Goal: Task Accomplishment & Management: Manage account settings

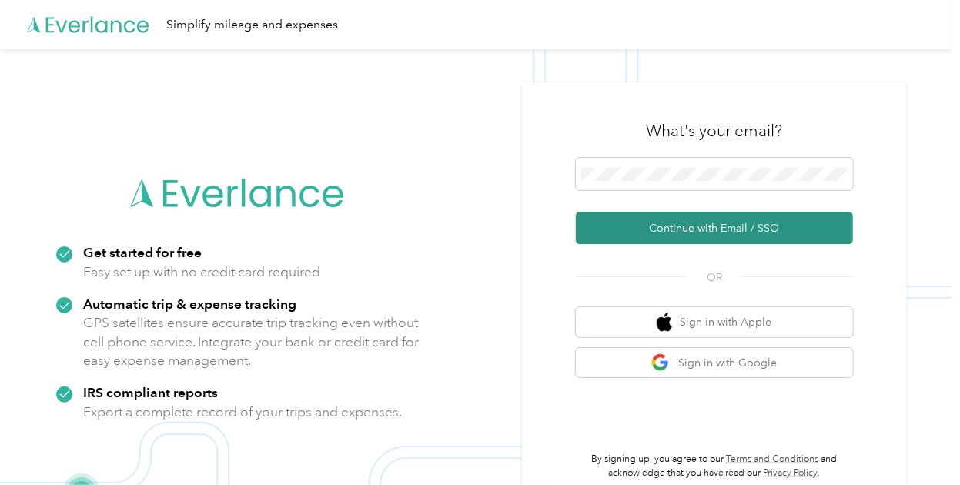
click at [681, 229] on button "Continue with Email / SSO" at bounding box center [714, 228] width 277 height 32
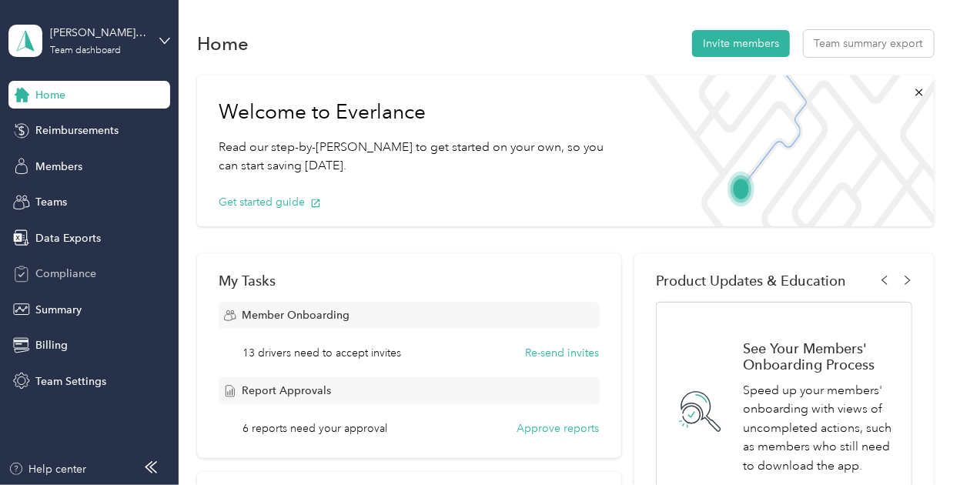
click at [79, 273] on span "Compliance" at bounding box center [65, 274] width 61 height 16
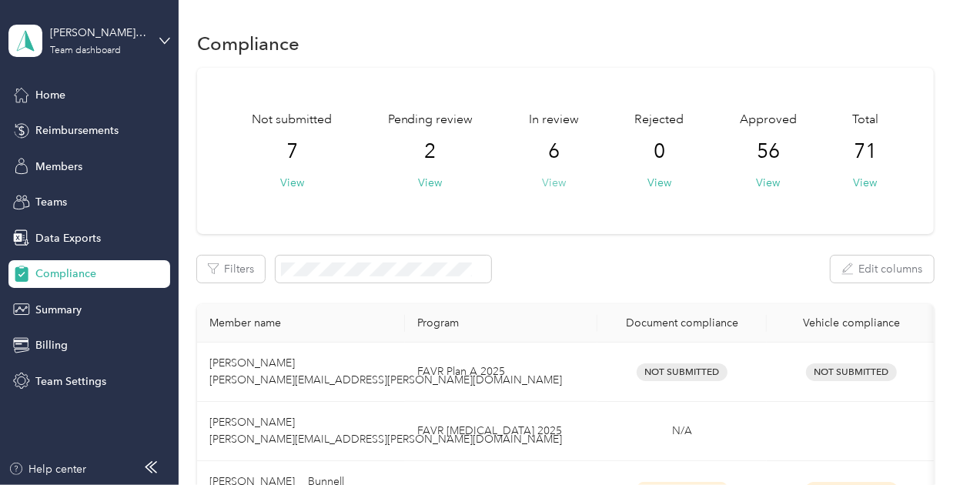
click at [559, 179] on button "View" at bounding box center [554, 183] width 24 height 16
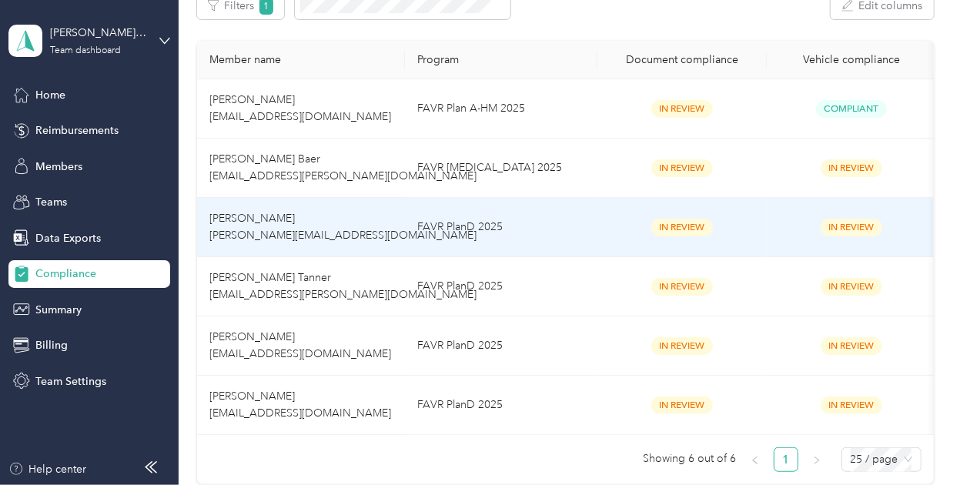
scroll to position [262, 0]
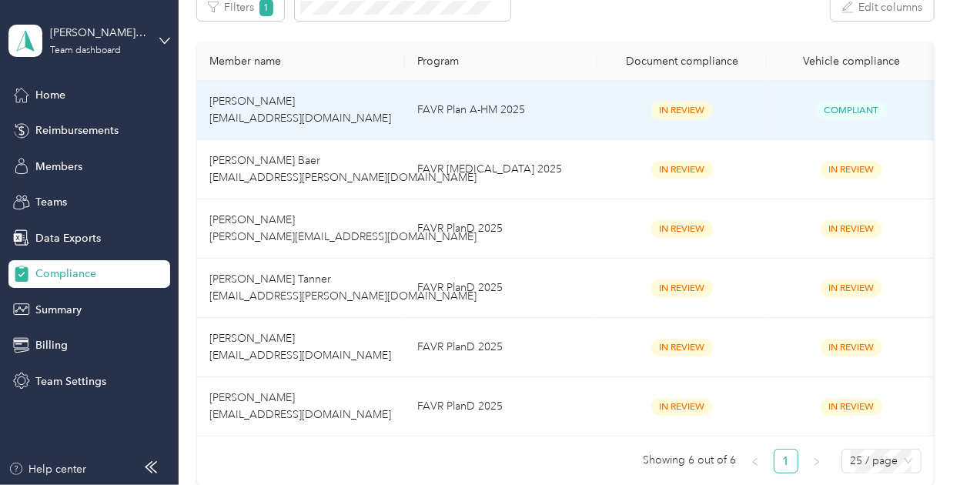
click at [593, 111] on td "FAVR Plan A-HM 2025" at bounding box center [501, 110] width 193 height 59
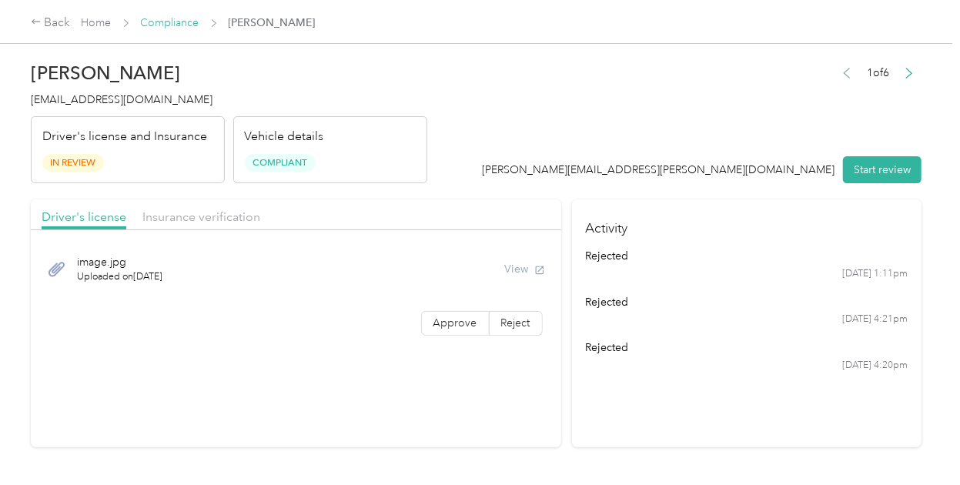
click at [183, 25] on link "Compliance" at bounding box center [170, 22] width 59 height 13
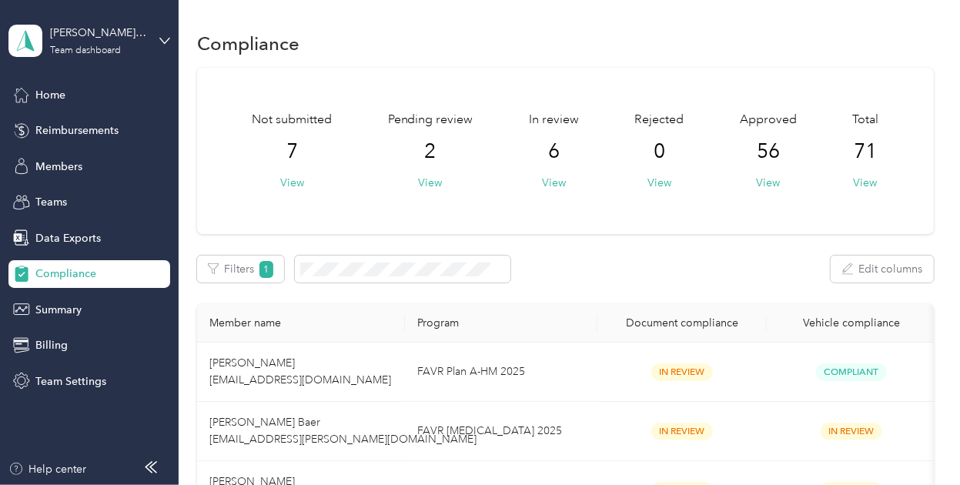
click at [26, 23] on div "[PERSON_NAME] Distributors Team dashboard" at bounding box center [89, 41] width 162 height 54
click at [86, 152] on div "Personal dashboard" at bounding box center [214, 161] width 390 height 27
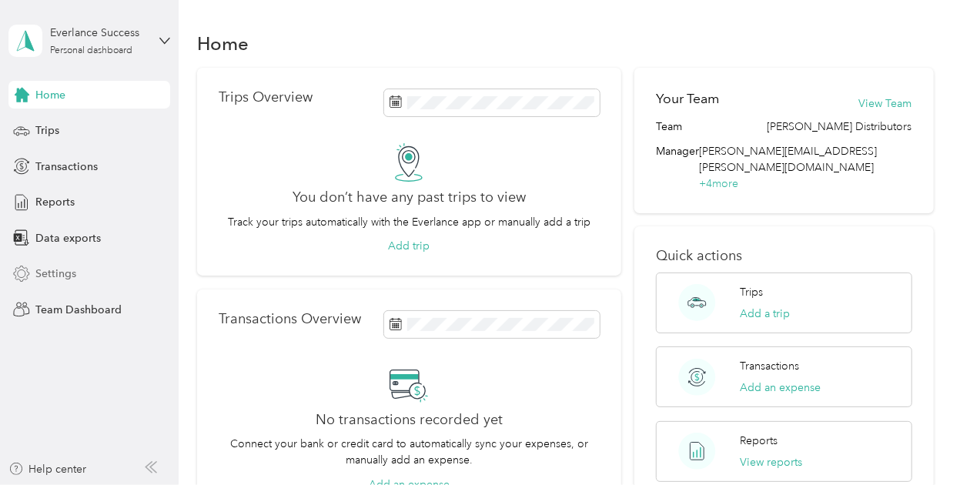
click at [48, 268] on span "Settings" at bounding box center [55, 274] width 41 height 16
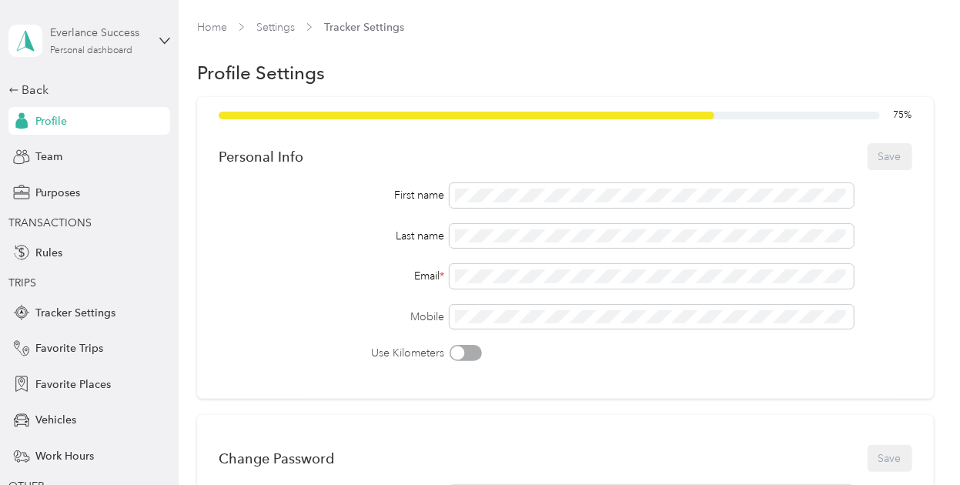
click at [136, 30] on div "Everlance Success" at bounding box center [98, 33] width 96 height 16
click at [97, 176] on div "Team dashboard Personal dashboard Log out" at bounding box center [208, 161] width 390 height 97
click at [71, 38] on div "Everlance Success" at bounding box center [98, 33] width 96 height 16
click at [80, 196] on div "Log out" at bounding box center [208, 196] width 390 height 27
